Goal: Transaction & Acquisition: Download file/media

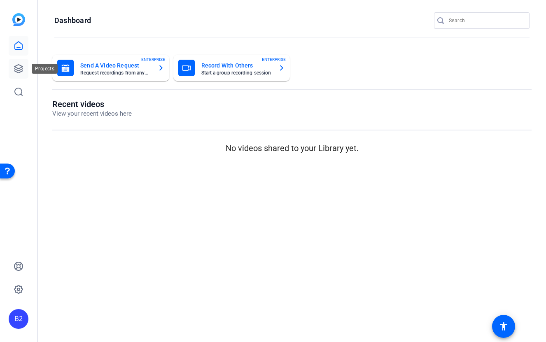
click at [21, 70] on icon at bounding box center [19, 69] width 10 height 10
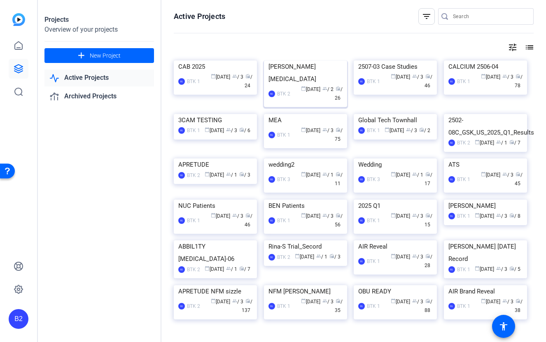
click at [314, 61] on img at bounding box center [305, 61] width 83 height 0
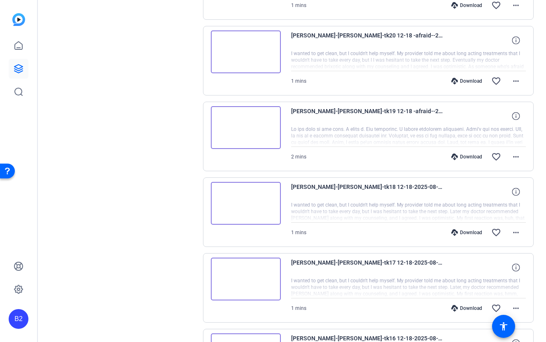
scroll to position [569, 0]
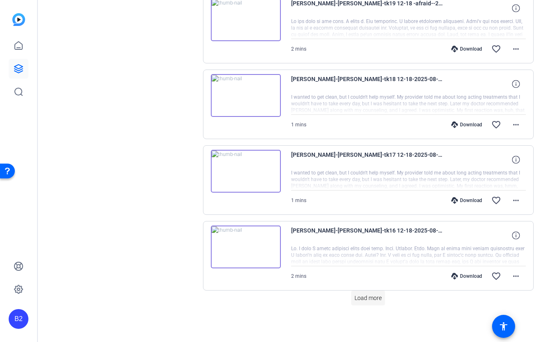
click at [371, 297] on span "Load more" at bounding box center [368, 298] width 27 height 9
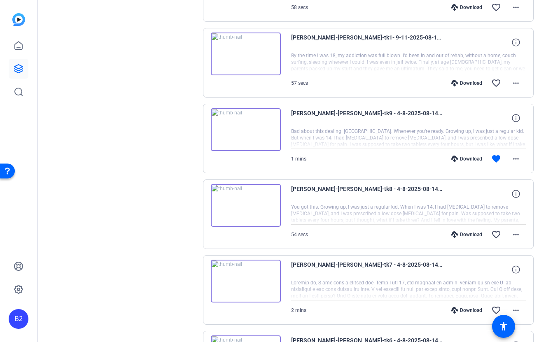
scroll to position [1217, 0]
click at [518, 158] on mat-icon "more_horiz" at bounding box center [516, 159] width 10 height 10
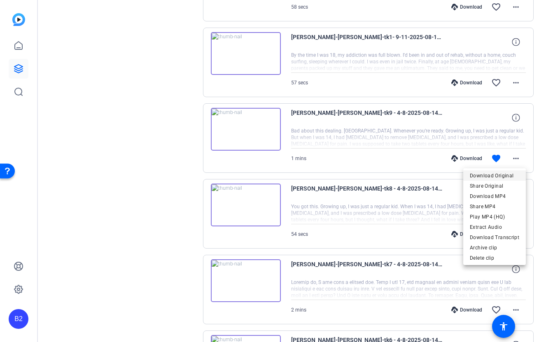
click at [506, 173] on span "Download Original" at bounding box center [494, 176] width 49 height 10
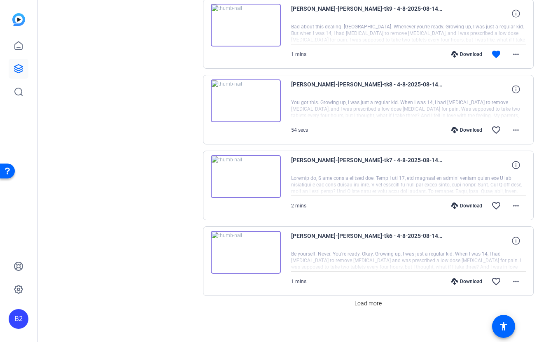
scroll to position [1327, 0]
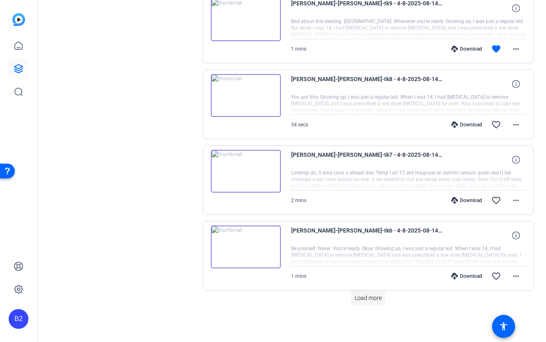
click at [372, 298] on span "Load more" at bounding box center [368, 298] width 27 height 9
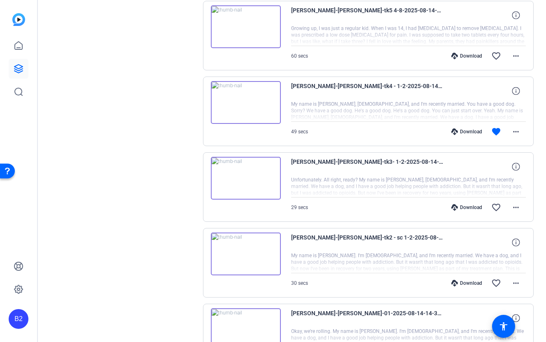
scroll to position [1618, 0]
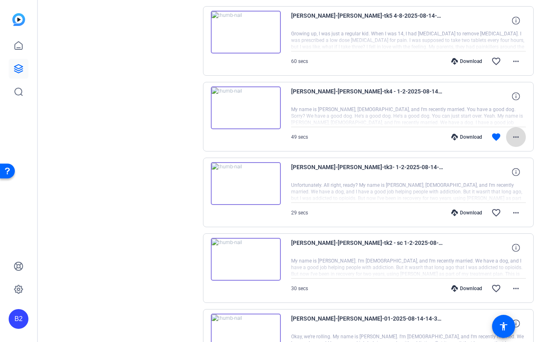
click at [519, 135] on mat-icon "more_horiz" at bounding box center [516, 137] width 10 height 10
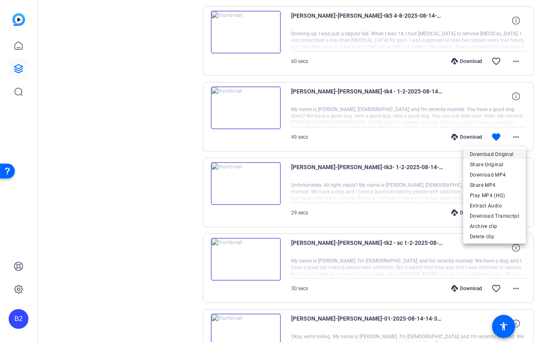
click at [508, 155] on span "Download Original" at bounding box center [494, 155] width 49 height 10
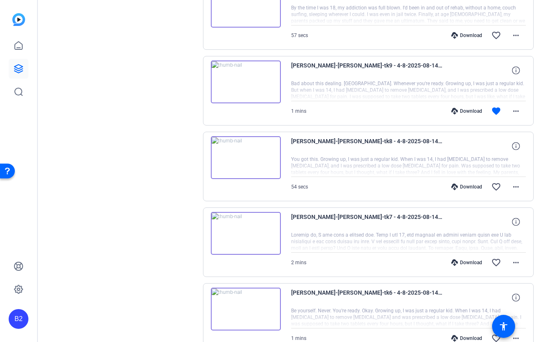
scroll to position [1264, 0]
click at [315, 90] on div at bounding box center [408, 91] width 235 height 21
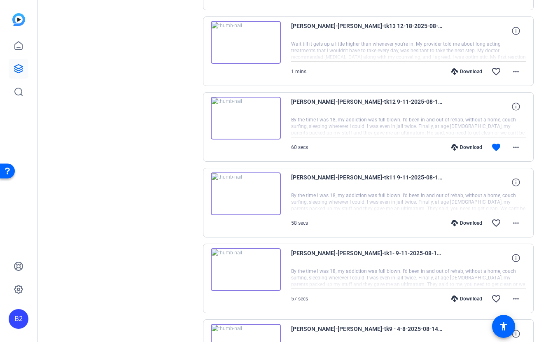
scroll to position [992, 0]
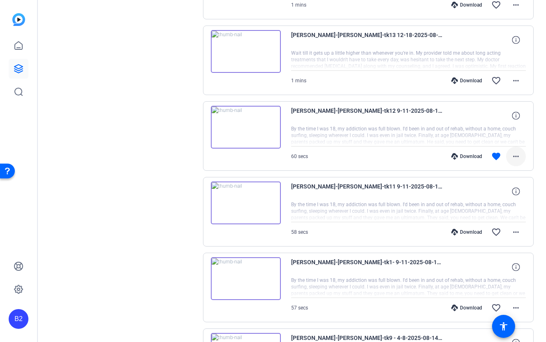
click at [517, 158] on mat-icon "more_horiz" at bounding box center [516, 157] width 10 height 10
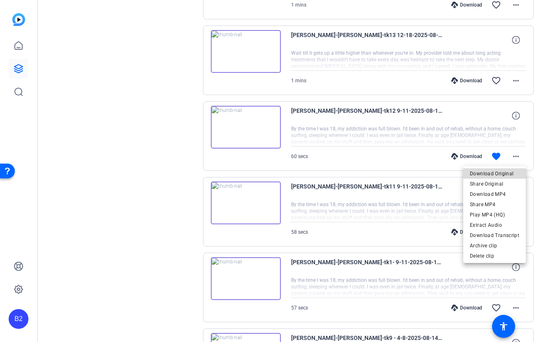
click at [513, 171] on span "Download Original" at bounding box center [494, 174] width 49 height 10
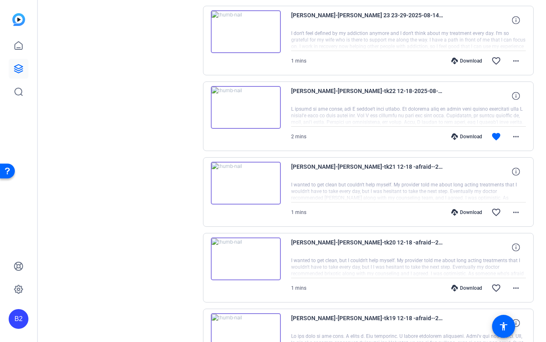
scroll to position [253, 0]
click at [520, 137] on mat-icon "more_horiz" at bounding box center [516, 138] width 10 height 10
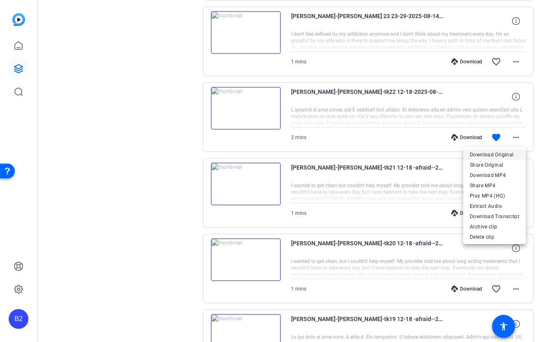
click at [508, 153] on span "Download Original" at bounding box center [494, 155] width 49 height 10
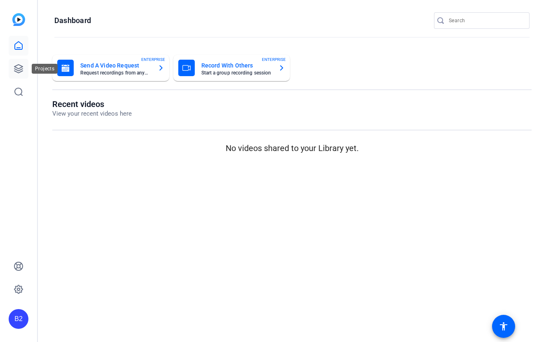
click at [21, 73] on icon at bounding box center [19, 69] width 10 height 10
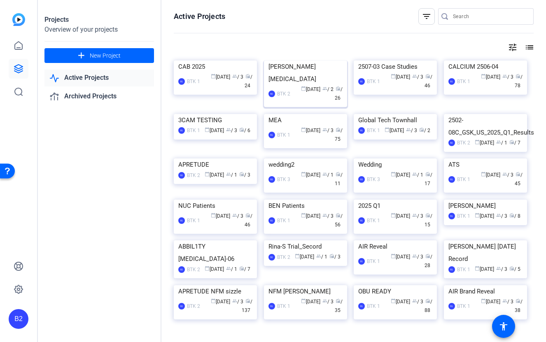
click at [290, 61] on img at bounding box center [305, 61] width 83 height 0
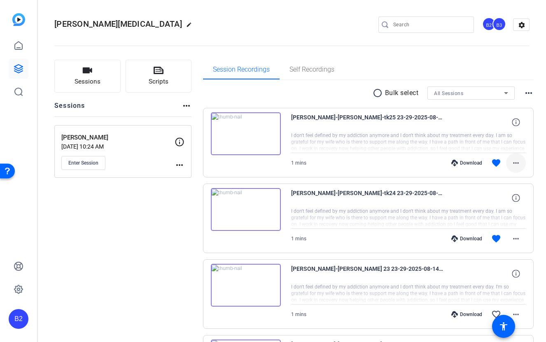
click at [519, 163] on mat-icon "more_horiz" at bounding box center [516, 163] width 10 height 10
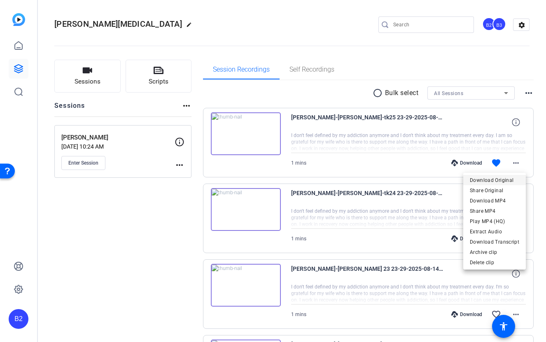
click at [513, 179] on span "Download Original" at bounding box center [494, 181] width 49 height 10
